Goal: Find specific page/section: Find specific page/section

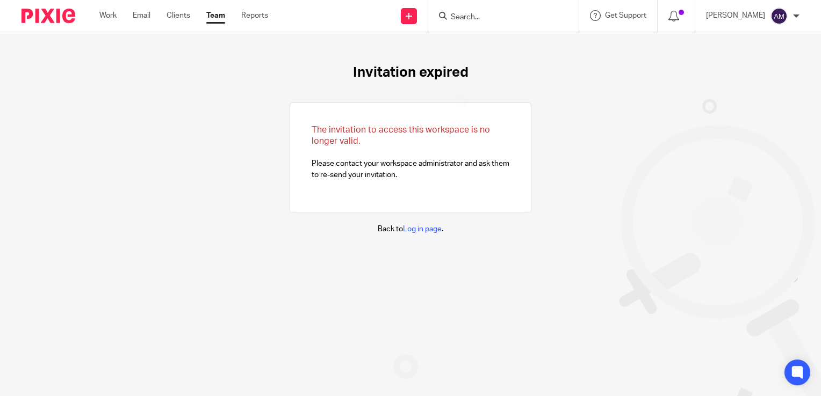
click at [83, 92] on div "Invitation expired The invitation to access this workspace is no longer valid. …" at bounding box center [410, 149] width 821 height 235
click at [492, 18] on input "Search" at bounding box center [498, 18] width 97 height 10
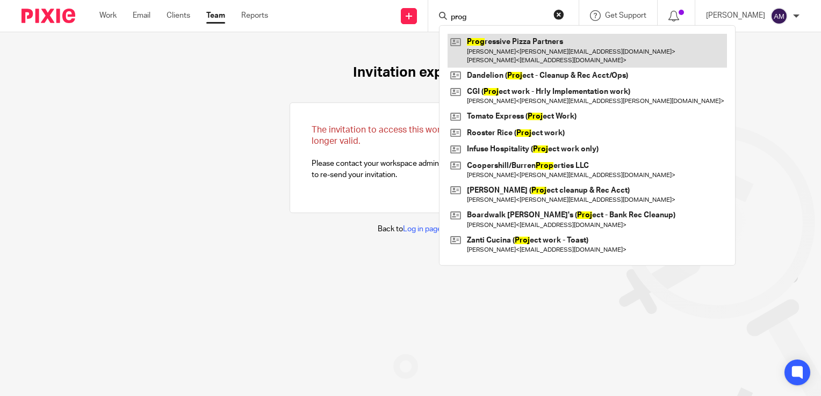
type input "prog"
click at [562, 56] on link at bounding box center [587, 50] width 279 height 33
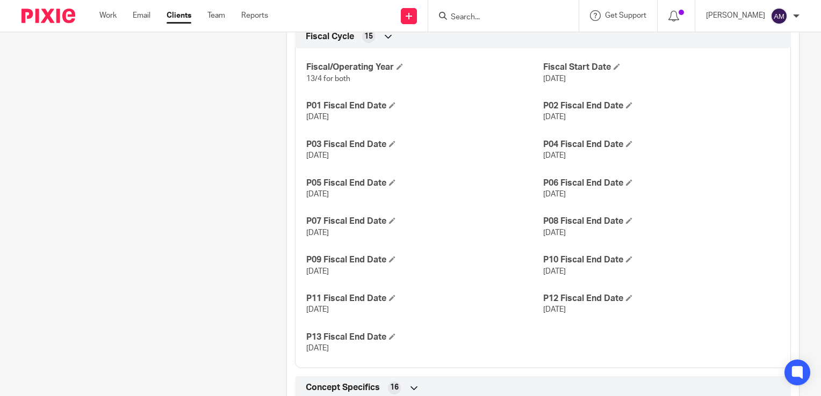
scroll to position [843, 0]
click at [772, 366] on div "Client type Accounting only - Recurring Address [GEOGRAPHIC_DATA], [GEOGRAPHIC_…" at bounding box center [543, 146] width 512 height 1168
